Goal: Find specific page/section: Find specific page/section

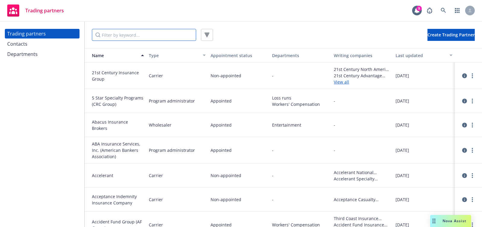
click at [170, 37] on input "Filter by keyword..." at bounding box center [144, 35] width 104 height 12
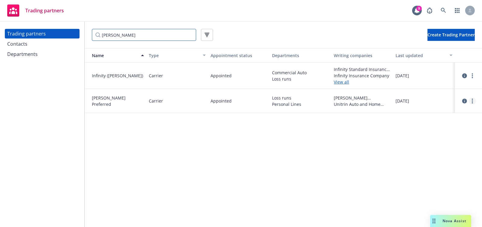
type input "[PERSON_NAME]"
click at [470, 98] on link "more" at bounding box center [472, 101] width 7 height 7
click at [444, 124] on link "View departments" at bounding box center [441, 125] width 67 height 12
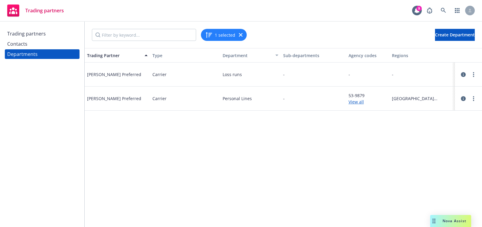
click at [355, 103] on link "View all" at bounding box center [367, 102] width 39 height 6
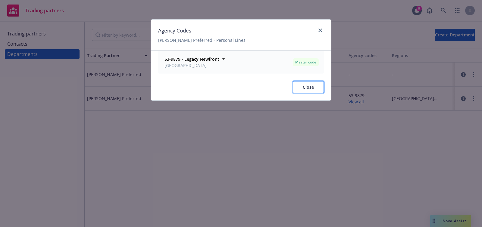
click at [308, 89] on span "Close" at bounding box center [308, 87] width 11 height 6
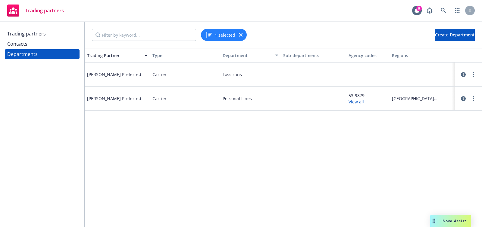
click at [35, 33] on div "Trading partners" at bounding box center [26, 34] width 39 height 10
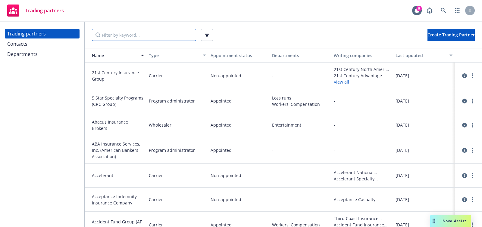
click at [115, 30] on input "Filter by keyword..." at bounding box center [144, 35] width 104 height 12
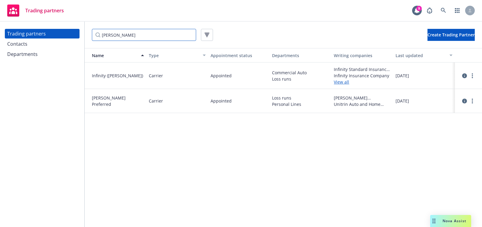
type input "[PERSON_NAME]"
click at [474, 80] on div at bounding box center [468, 76] width 22 height 14
click at [472, 78] on link "more" at bounding box center [472, 75] width 7 height 7
click at [443, 101] on link "View departments" at bounding box center [441, 100] width 67 height 12
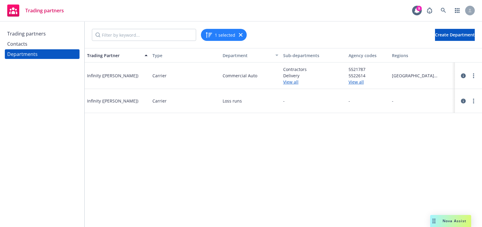
click at [352, 81] on link "View all" at bounding box center [367, 82] width 39 height 6
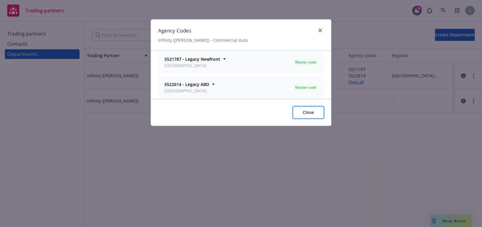
click at [314, 112] on span "Close" at bounding box center [308, 113] width 11 height 6
